Goal: Information Seeking & Learning: Learn about a topic

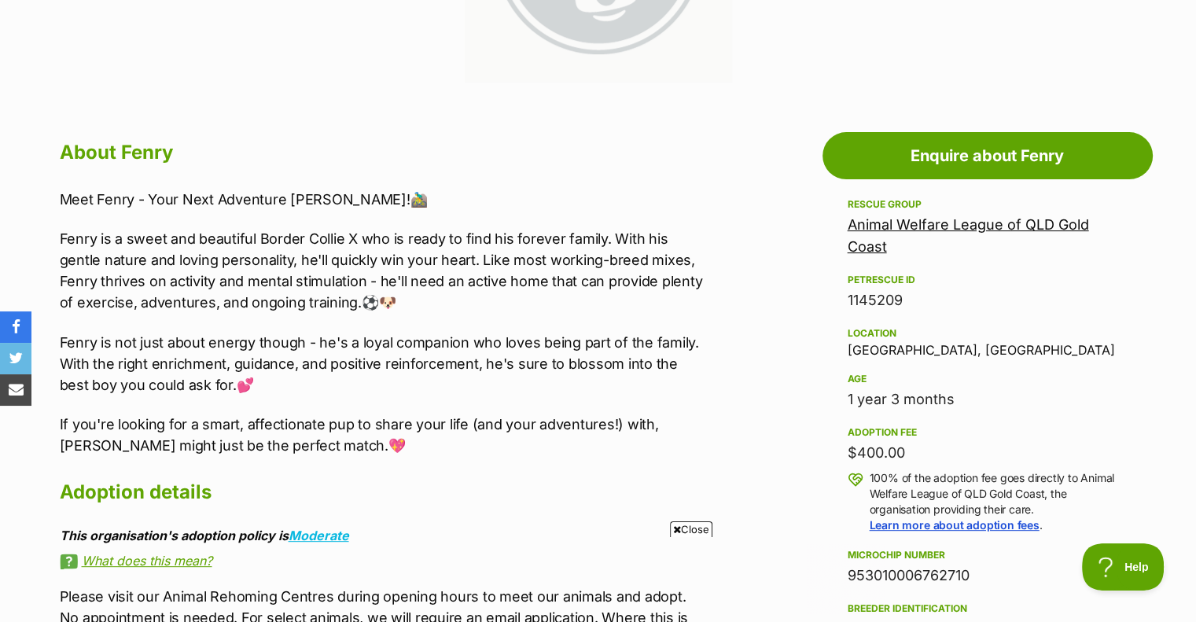
scroll to position [550, 0]
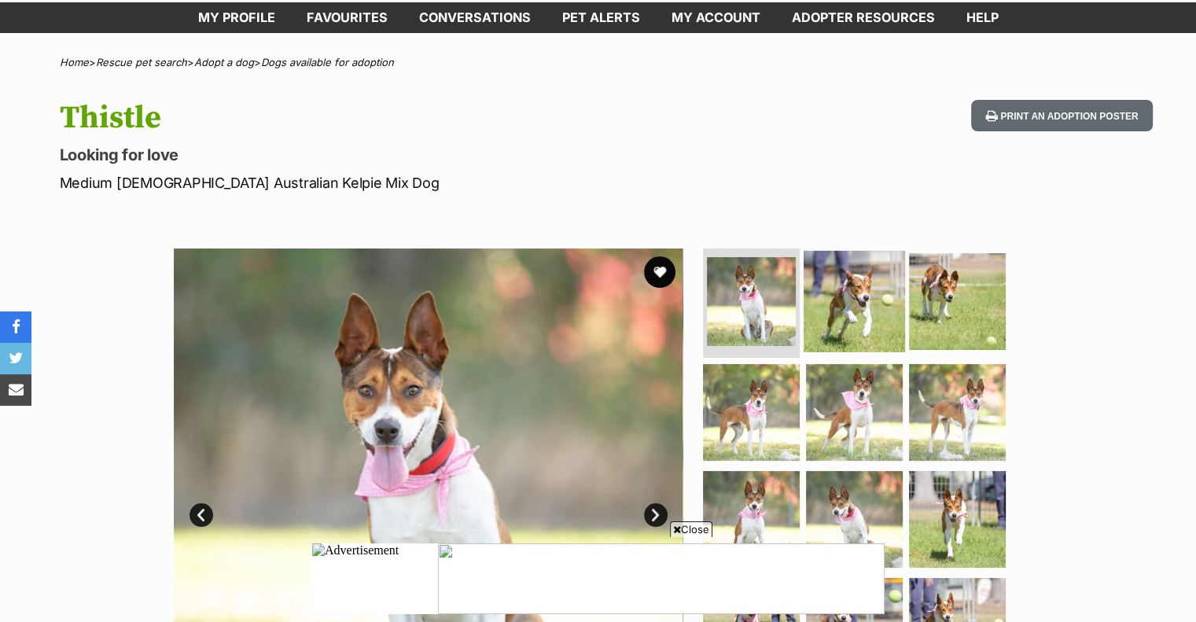
click at [872, 307] on img at bounding box center [854, 300] width 101 height 101
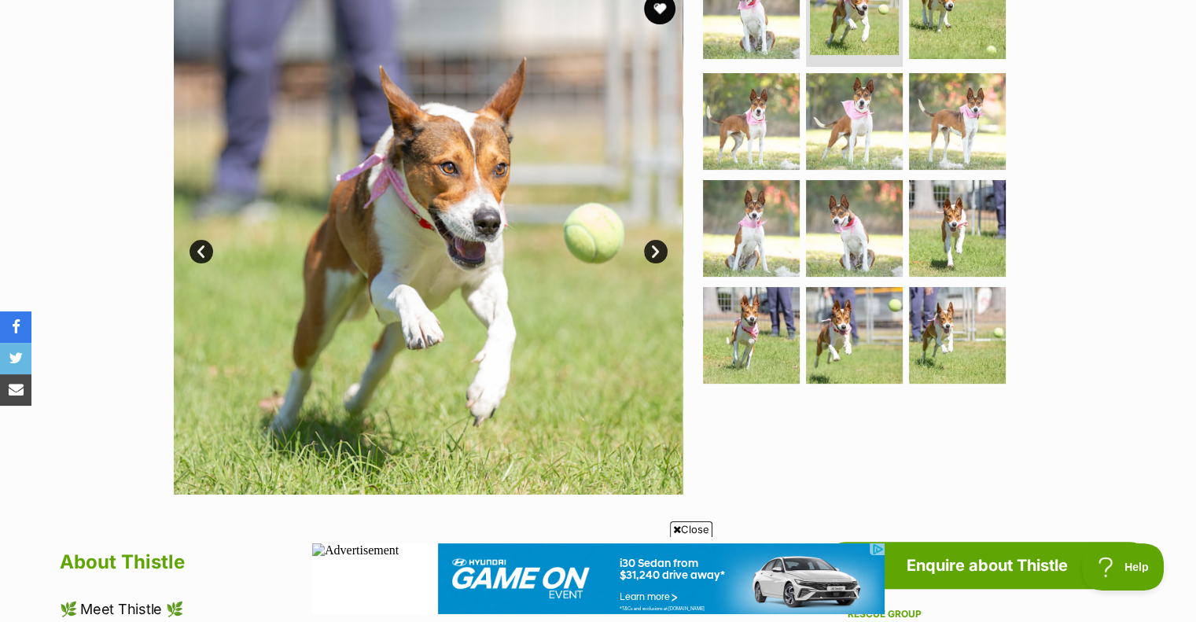
scroll to position [315, 0]
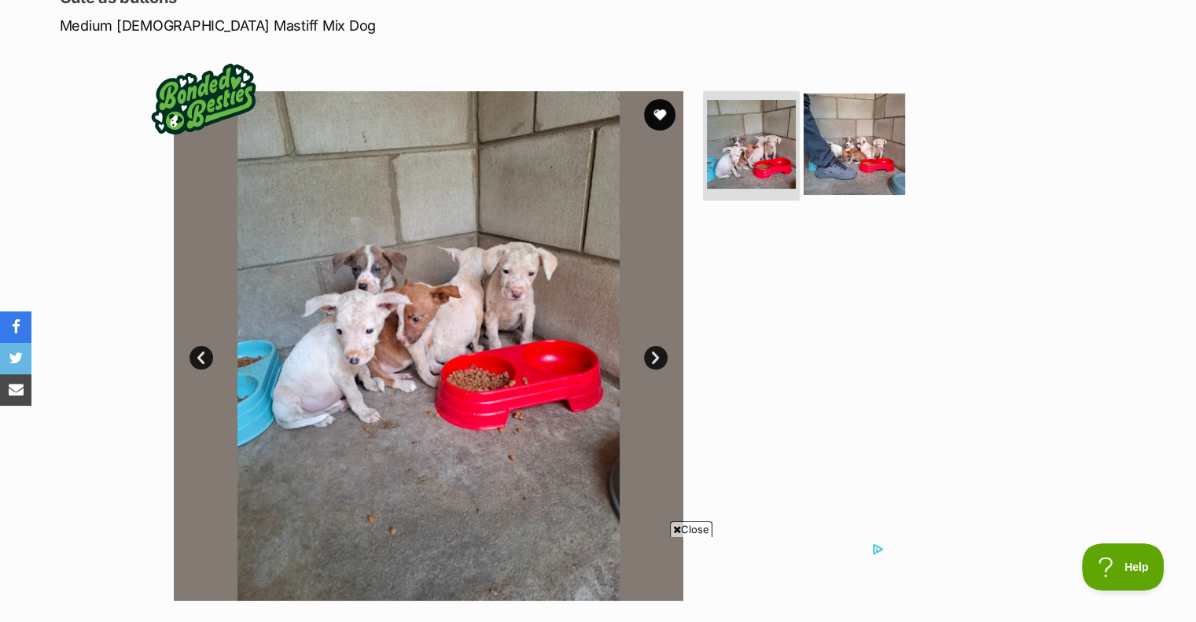
click at [818, 163] on img at bounding box center [854, 143] width 101 height 101
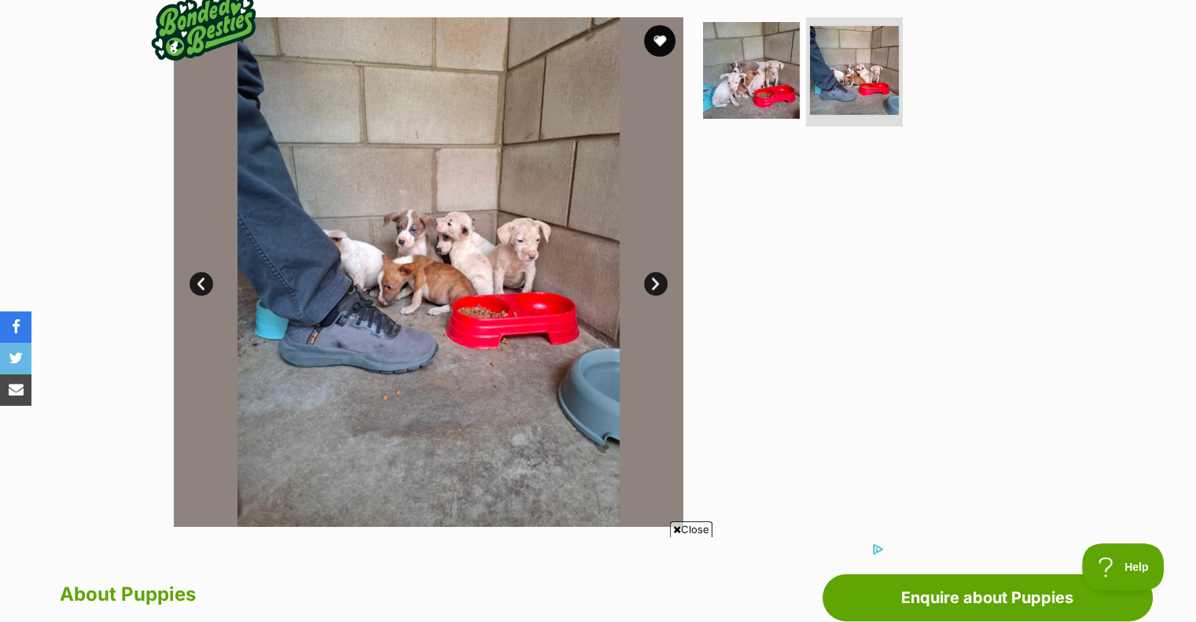
scroll to position [393, 0]
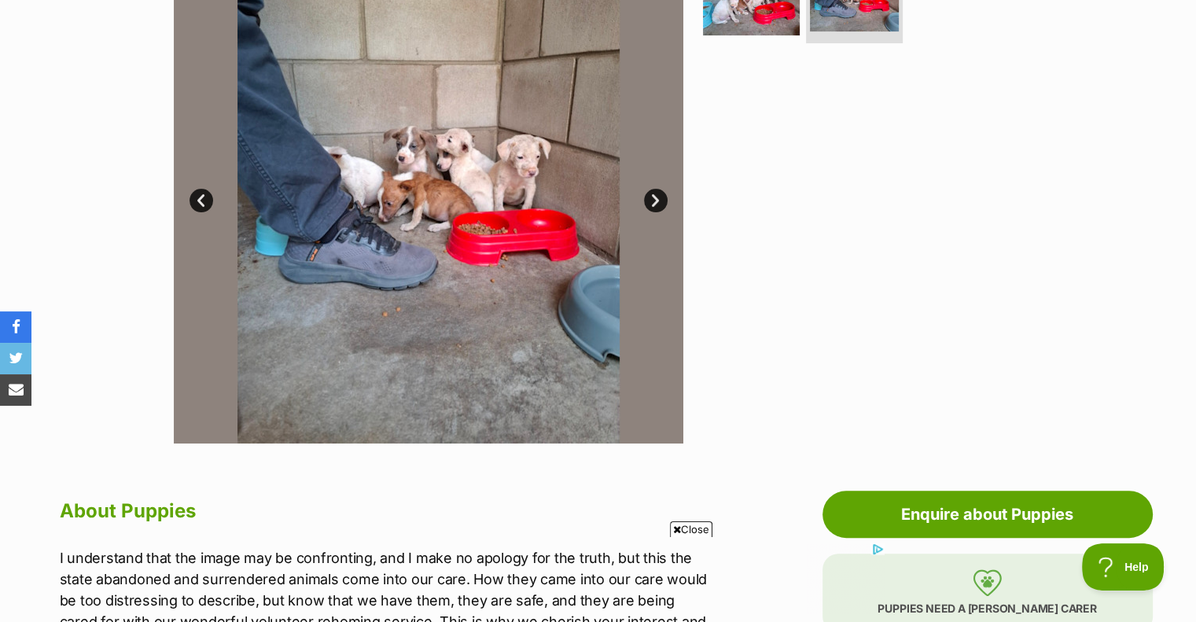
click at [698, 530] on span "Close" at bounding box center [691, 529] width 42 height 16
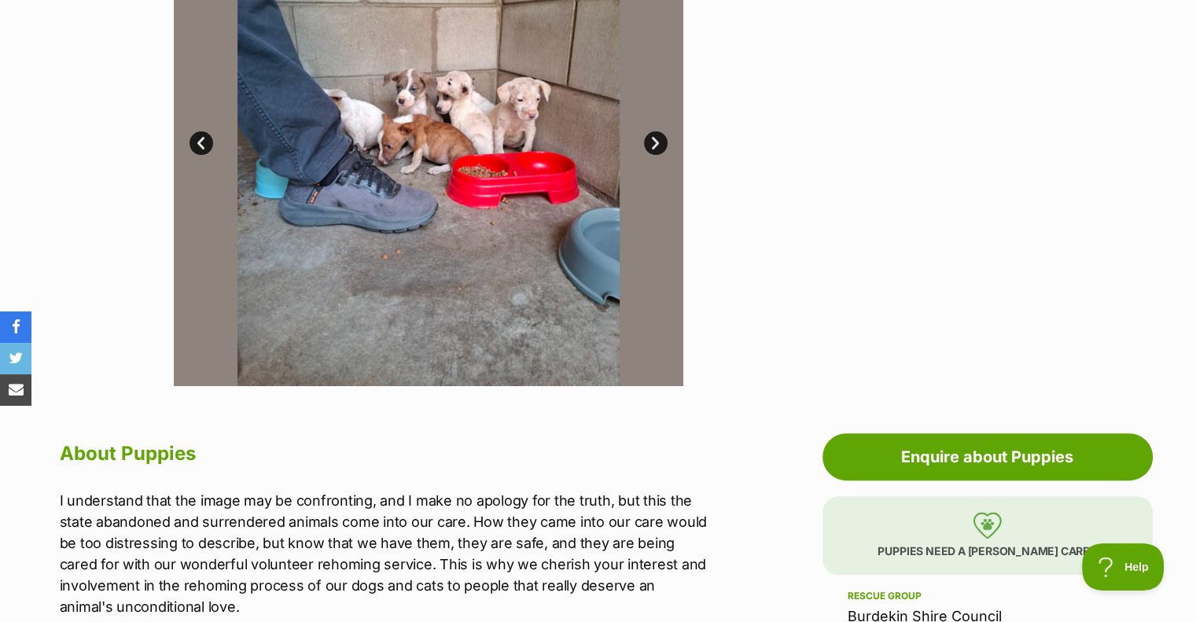
scroll to position [315, 0]
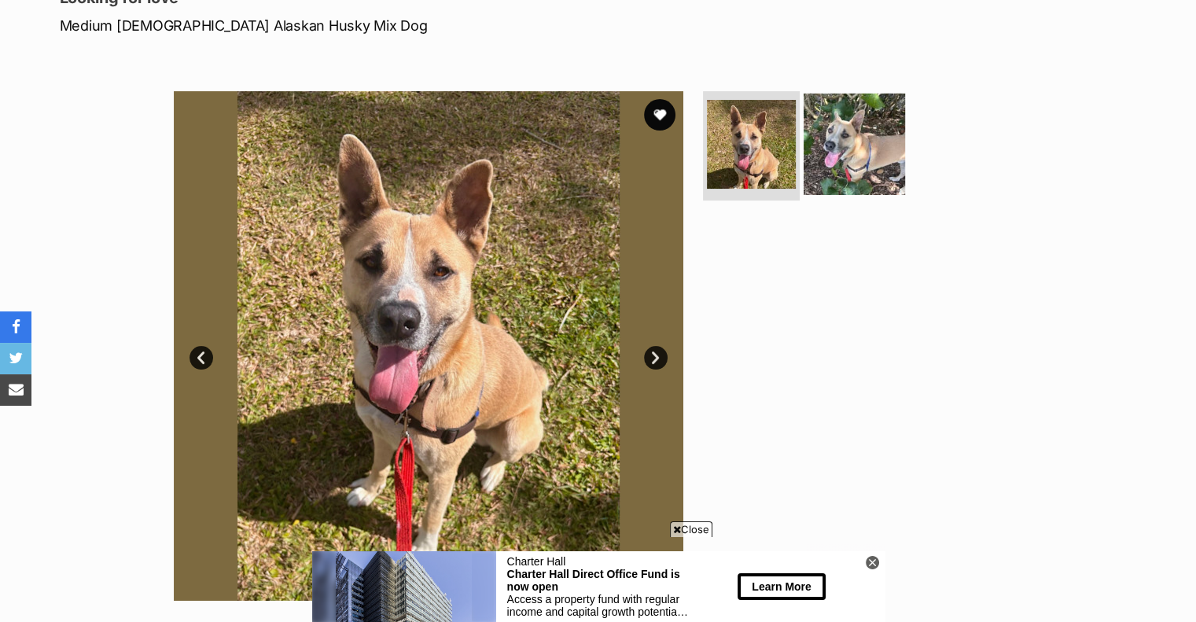
click at [865, 156] on img at bounding box center [854, 143] width 101 height 101
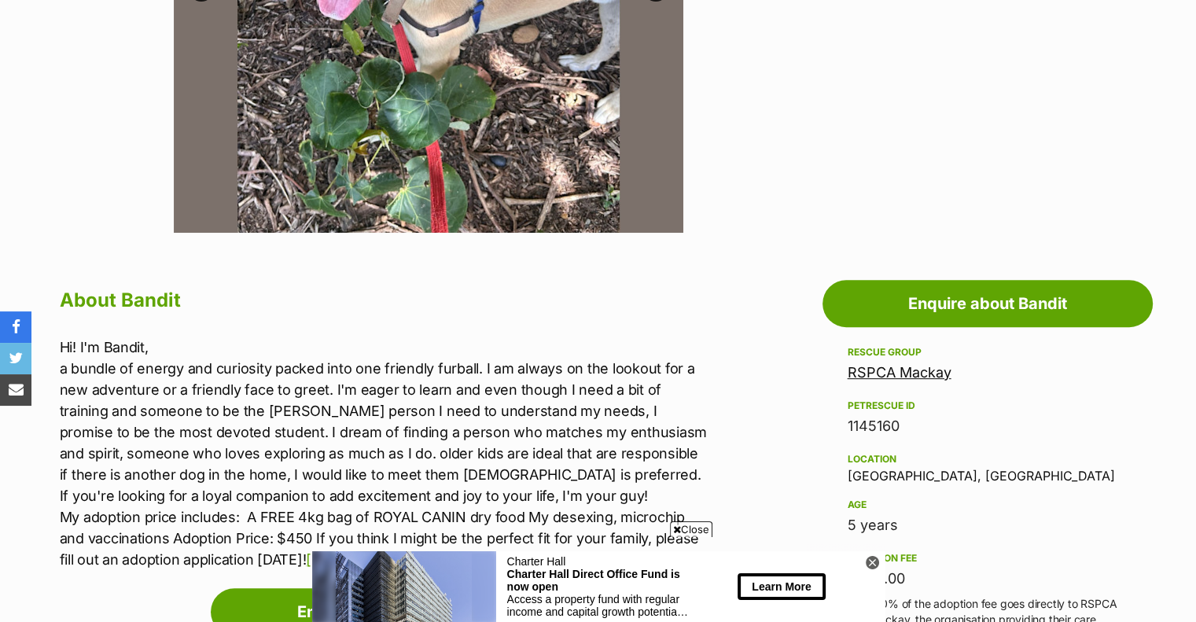
scroll to position [629, 0]
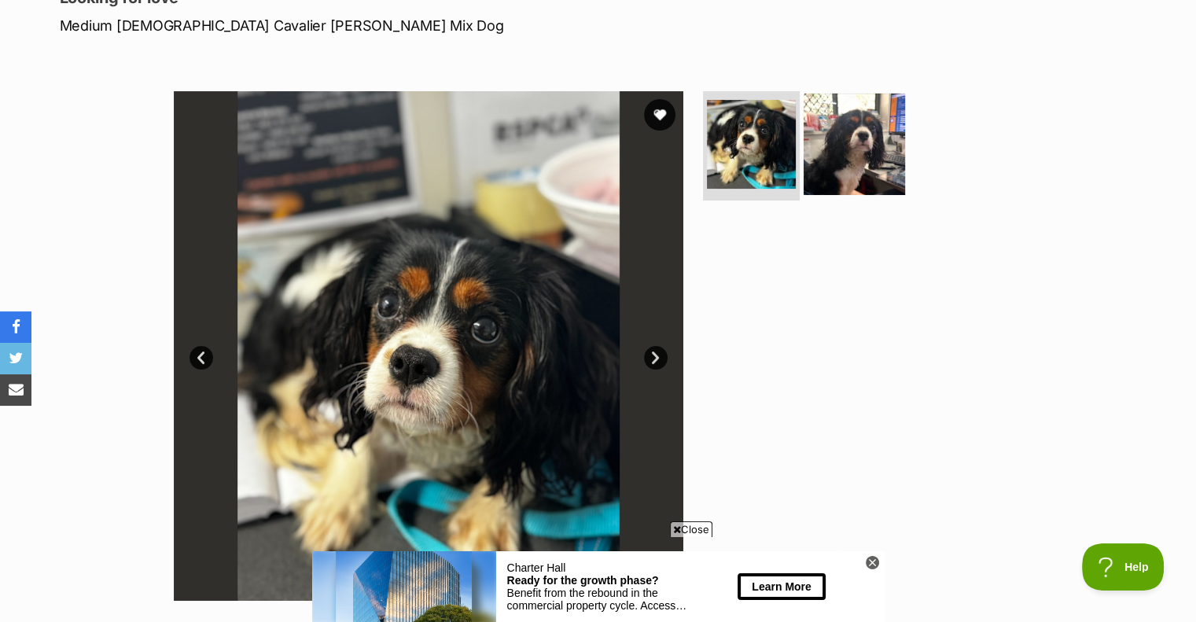
click at [854, 145] on img at bounding box center [854, 143] width 101 height 101
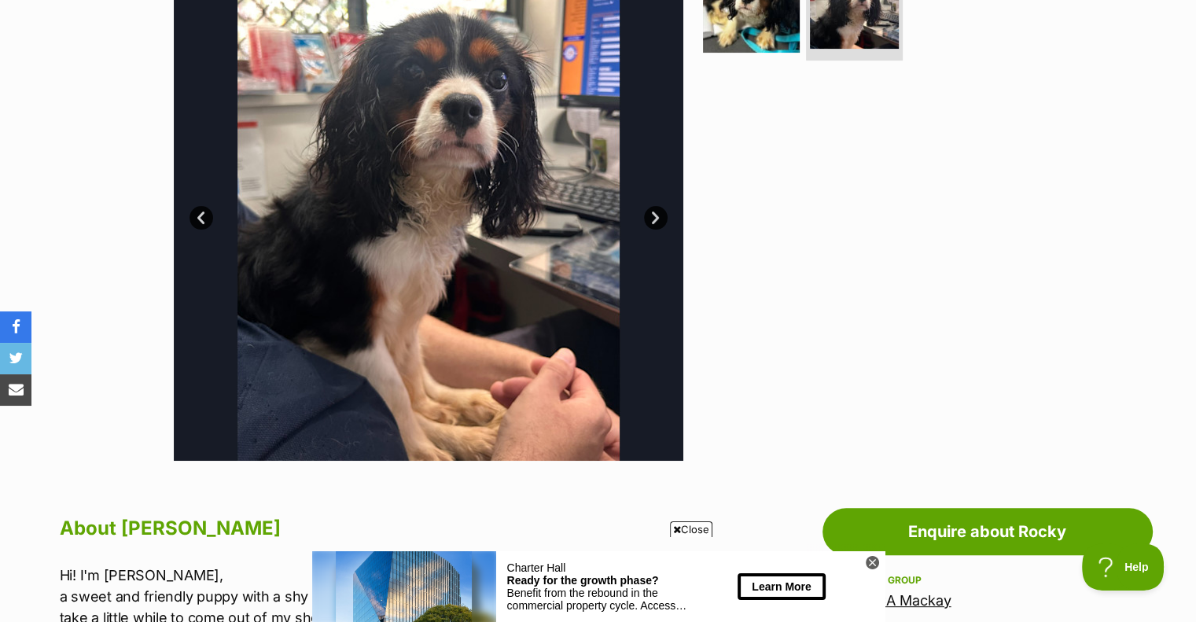
scroll to position [236, 0]
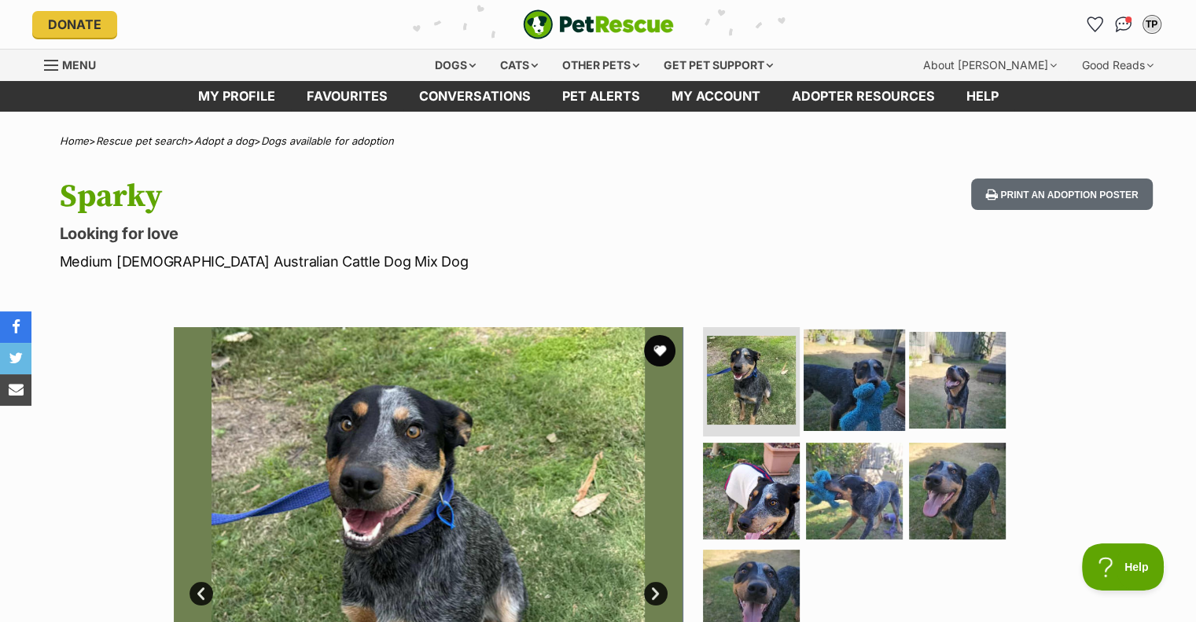
click at [861, 373] on img at bounding box center [854, 379] width 101 height 101
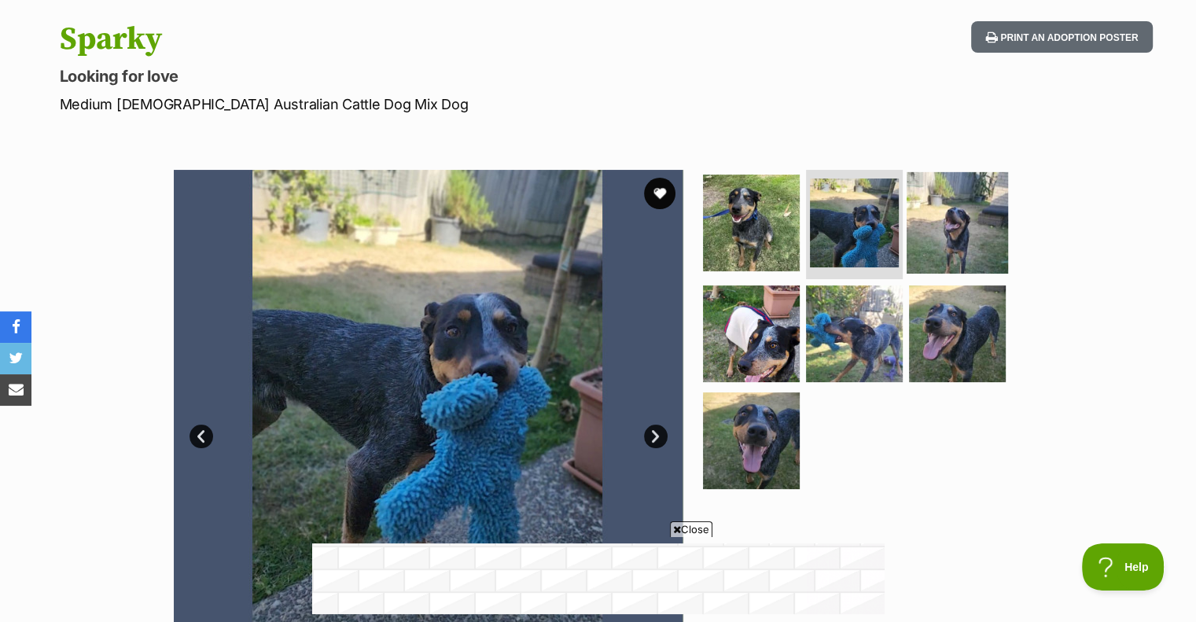
click at [981, 223] on img at bounding box center [957, 221] width 101 height 101
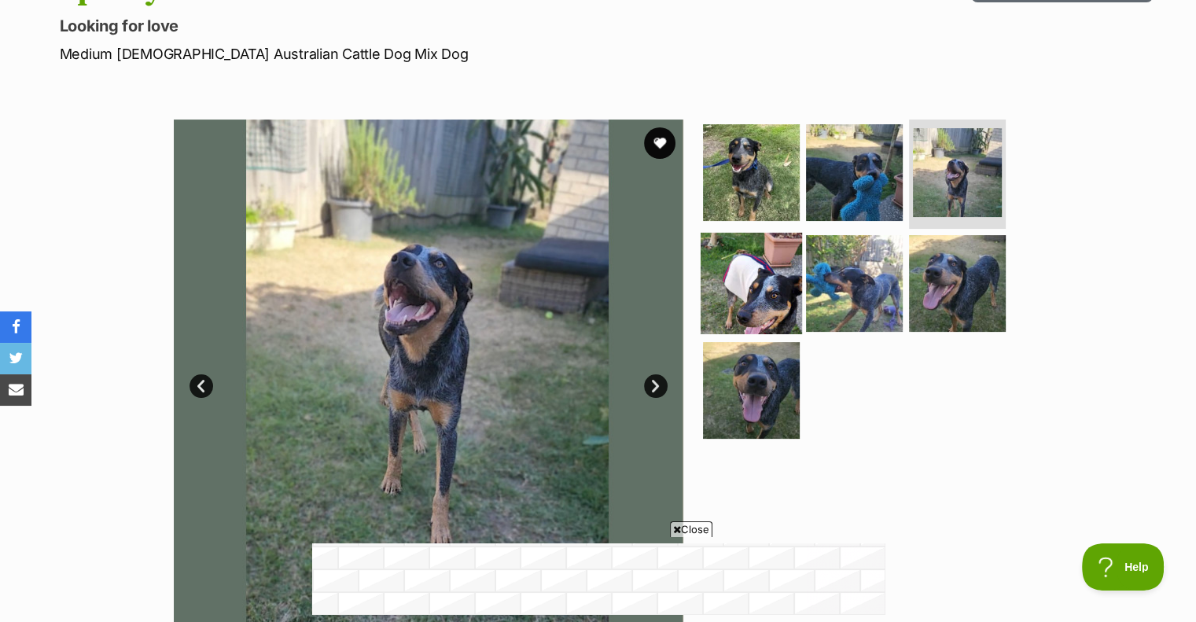
scroll to position [236, 0]
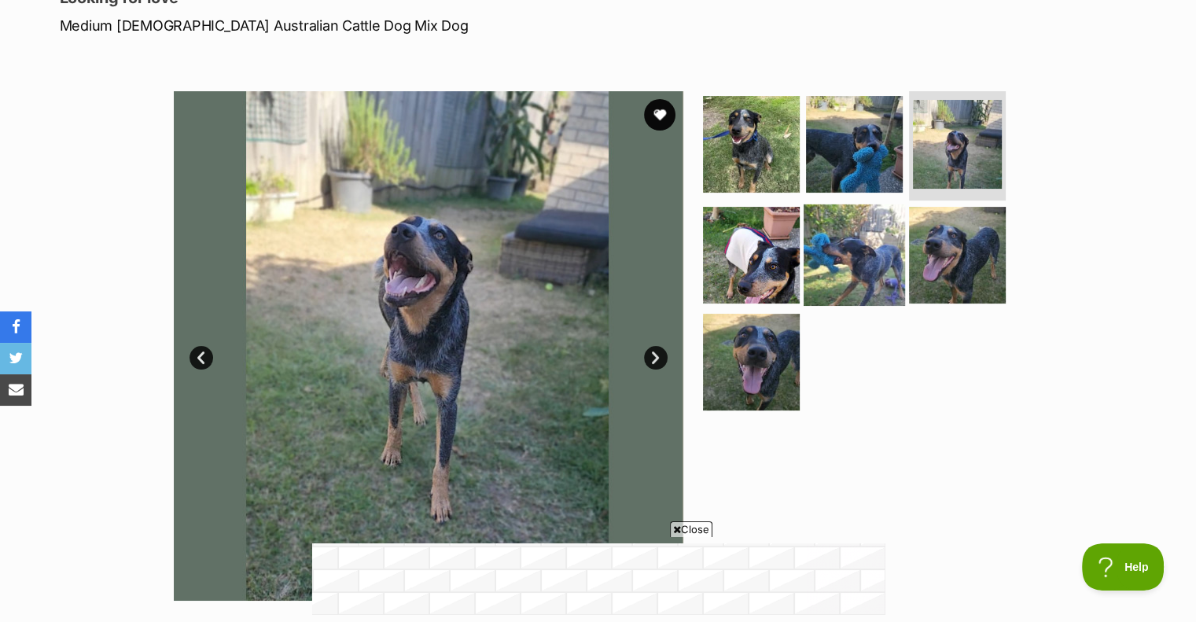
click at [865, 266] on img at bounding box center [854, 254] width 101 height 101
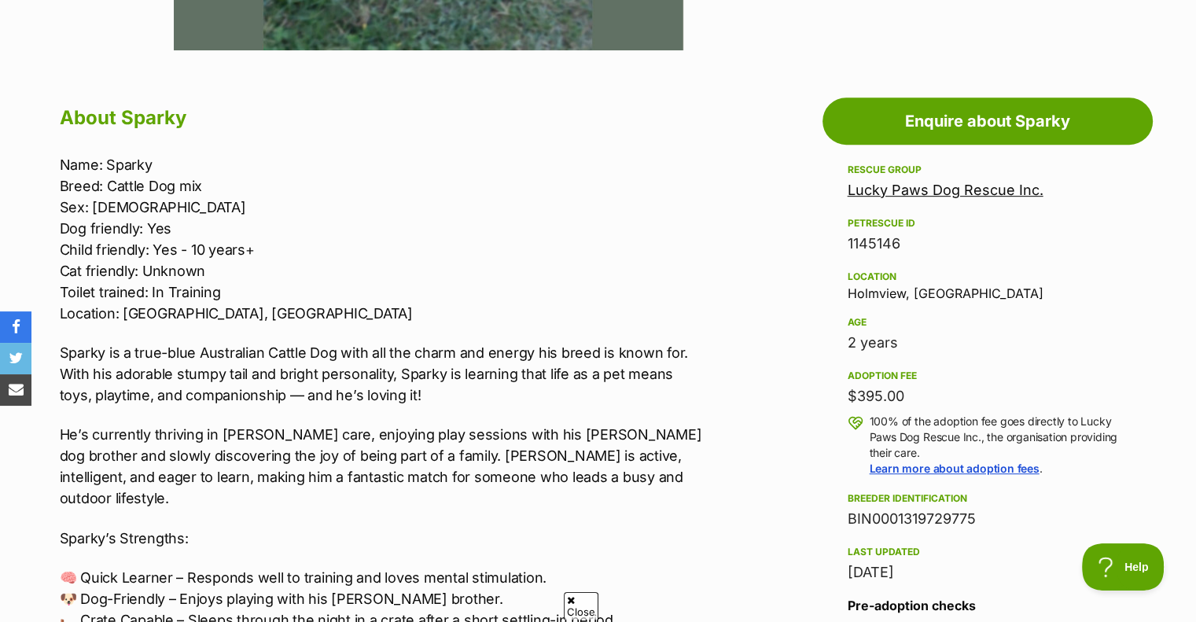
scroll to position [0, 0]
click at [698, 527] on span "Close" at bounding box center [691, 529] width 42 height 16
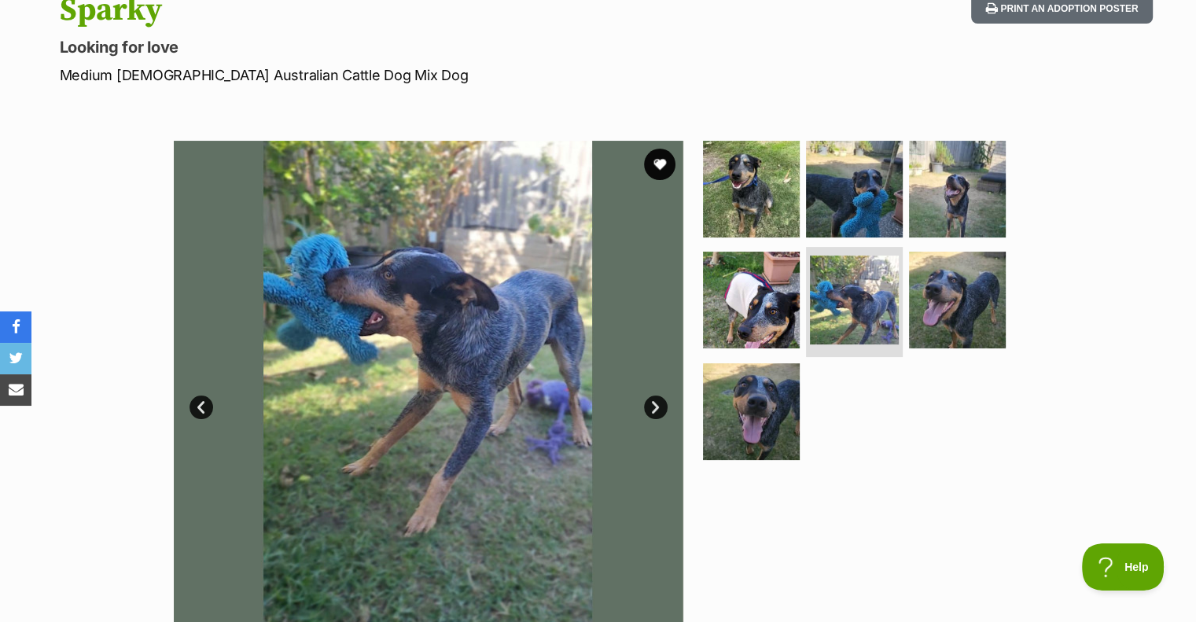
scroll to position [79, 0]
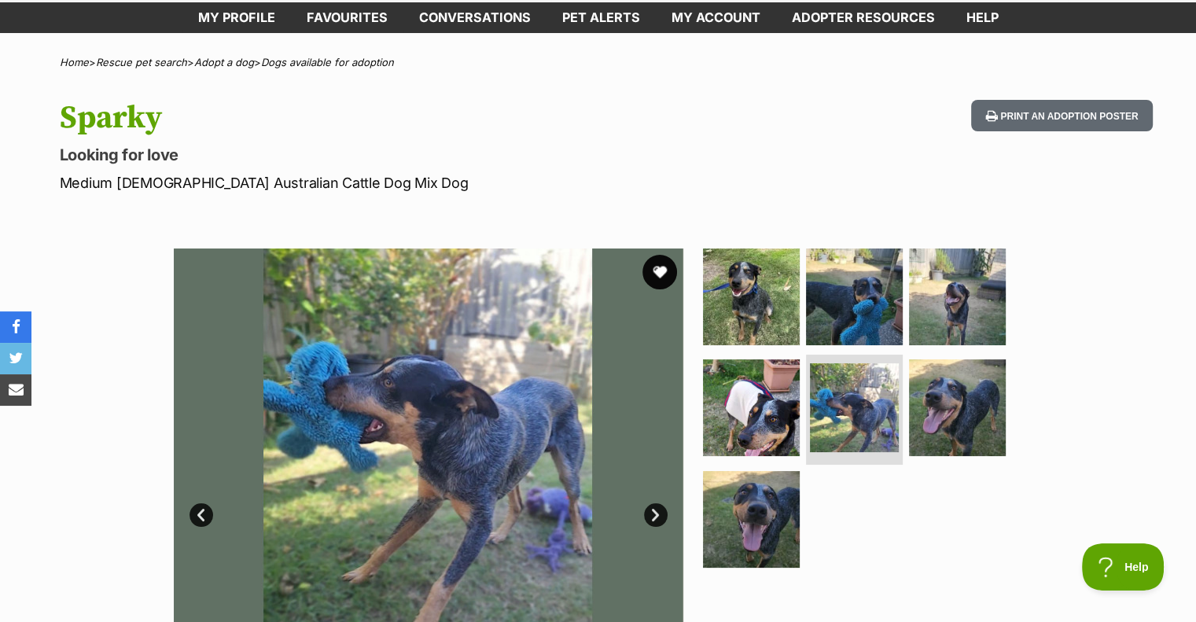
click at [661, 274] on button "favourite" at bounding box center [659, 272] width 35 height 35
